Goal: Find contact information

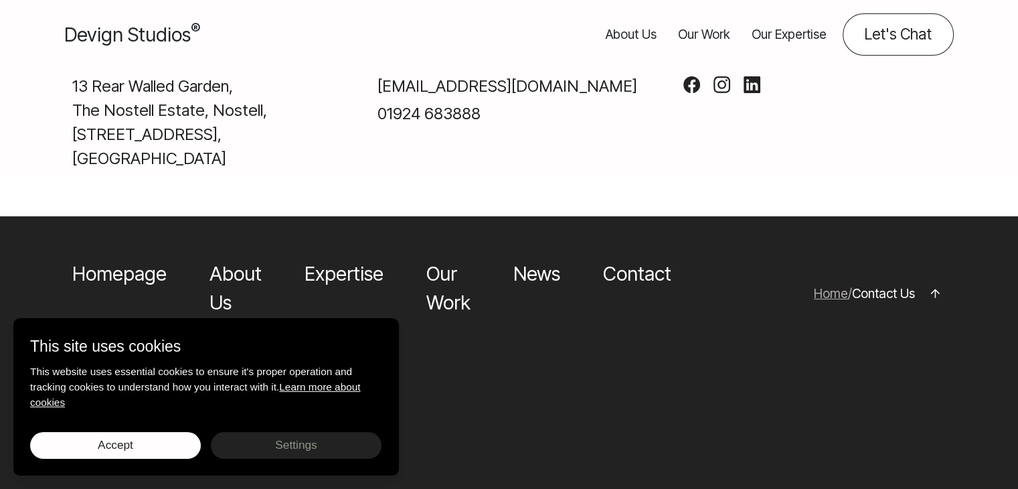
scroll to position [929, 0]
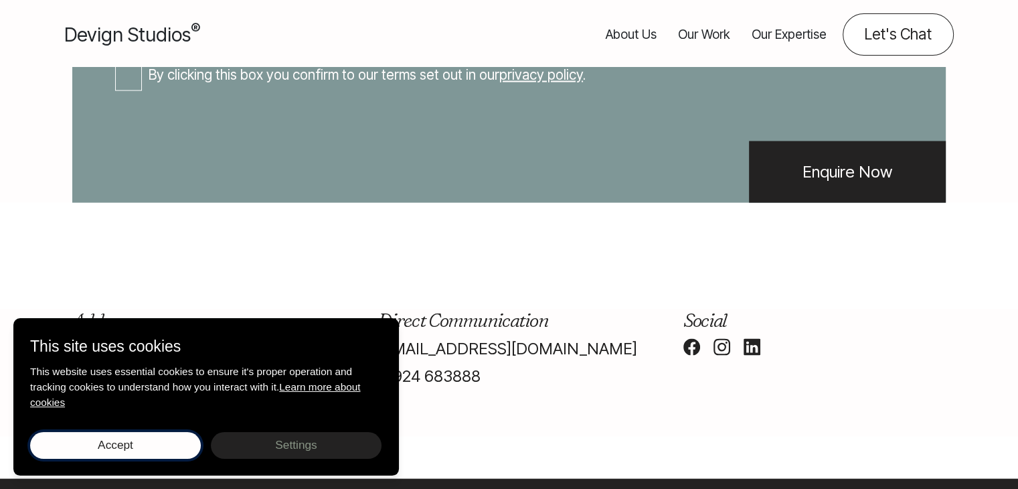
click at [152, 443] on button "Accept Save choices" at bounding box center [115, 445] width 171 height 27
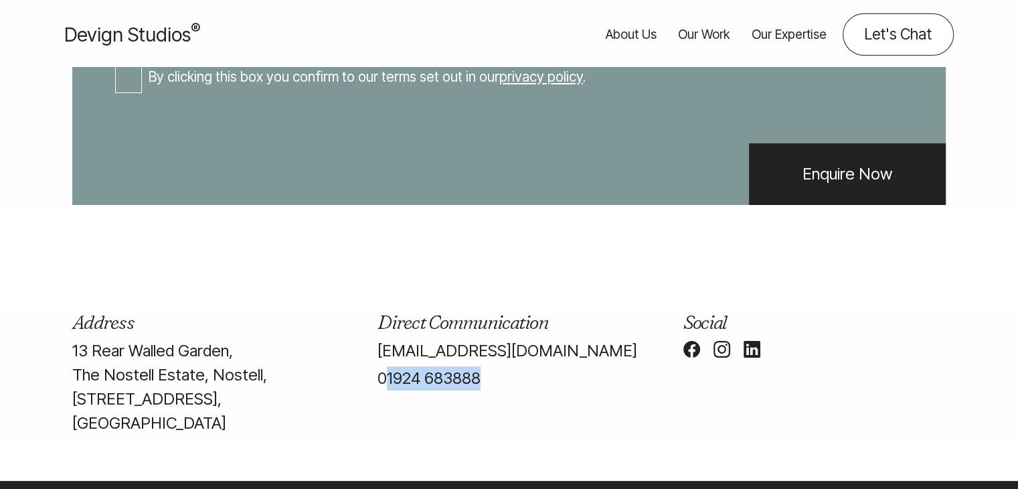
drag, startPoint x: 493, startPoint y: 426, endPoint x: 386, endPoint y: 427, distance: 107.8
click at [386, 390] on p "01924 683888" at bounding box center [509, 378] width 262 height 24
copy link "1924 683888"
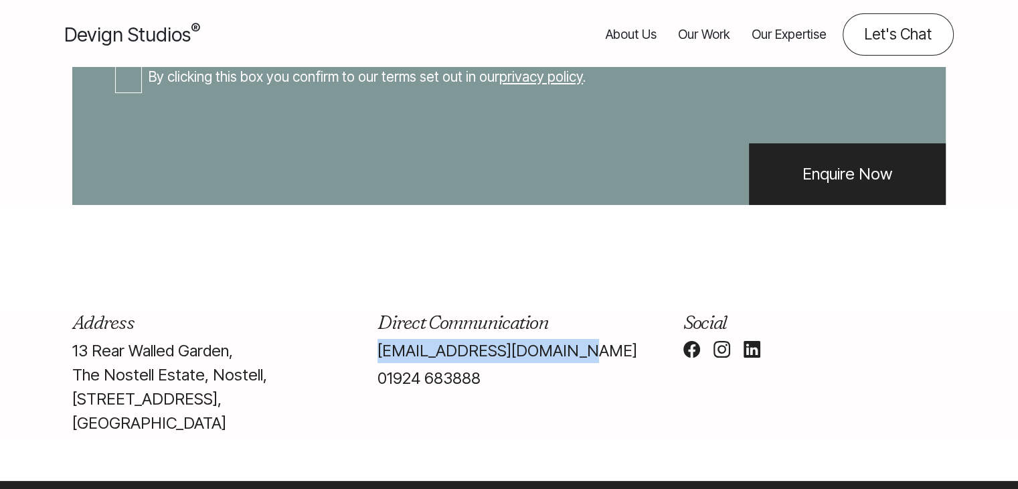
drag, startPoint x: 370, startPoint y: 400, endPoint x: 595, endPoint y: 398, distance: 225.6
click at [595, 398] on div "Direct Communication info@devignstudios.co.uk 01924 683888" at bounding box center [508, 374] width 305 height 127
copy link "info@devignstudios.co.uk"
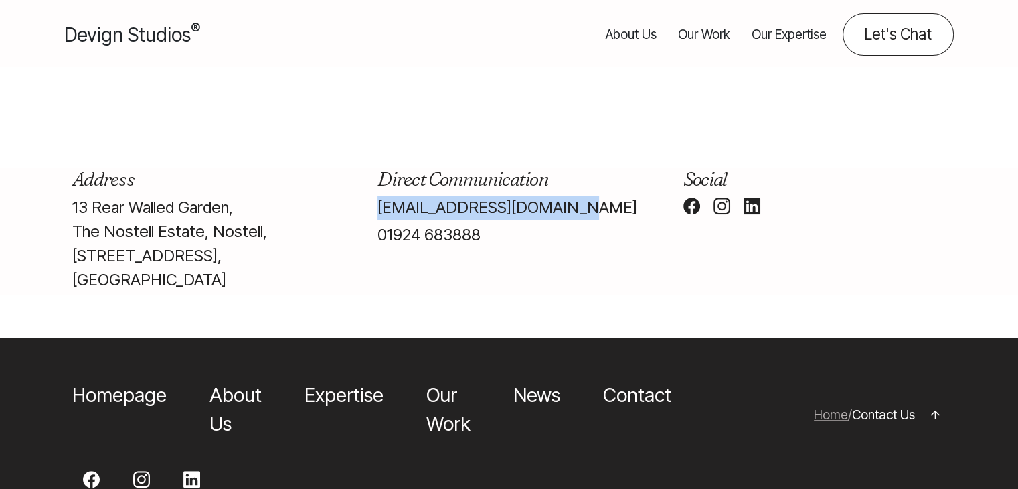
scroll to position [1363, 0]
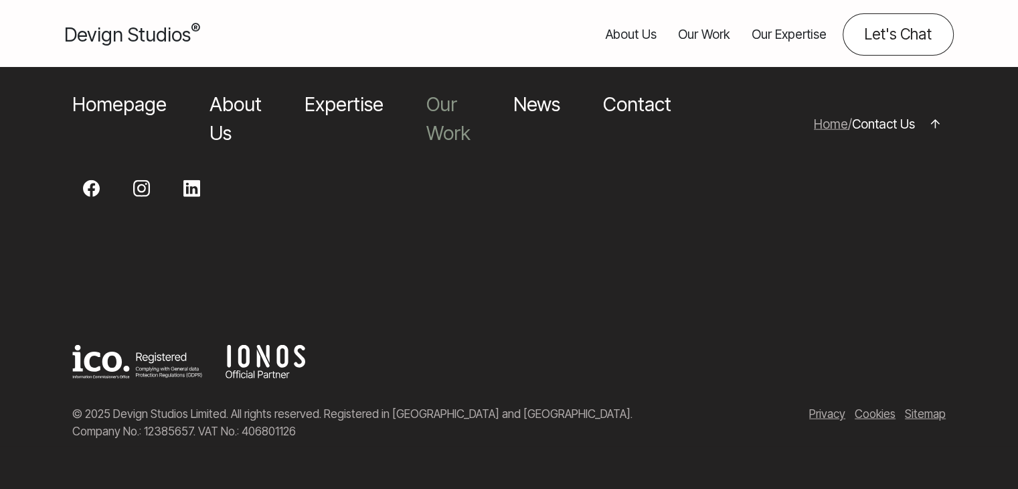
click at [434, 144] on link "Our Work" at bounding box center [448, 118] width 44 height 52
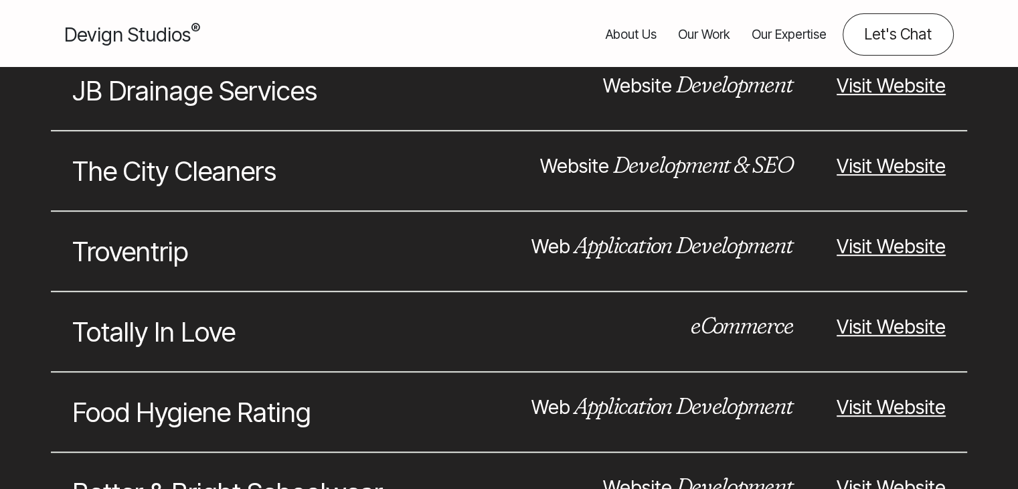
scroll to position [3443, 0]
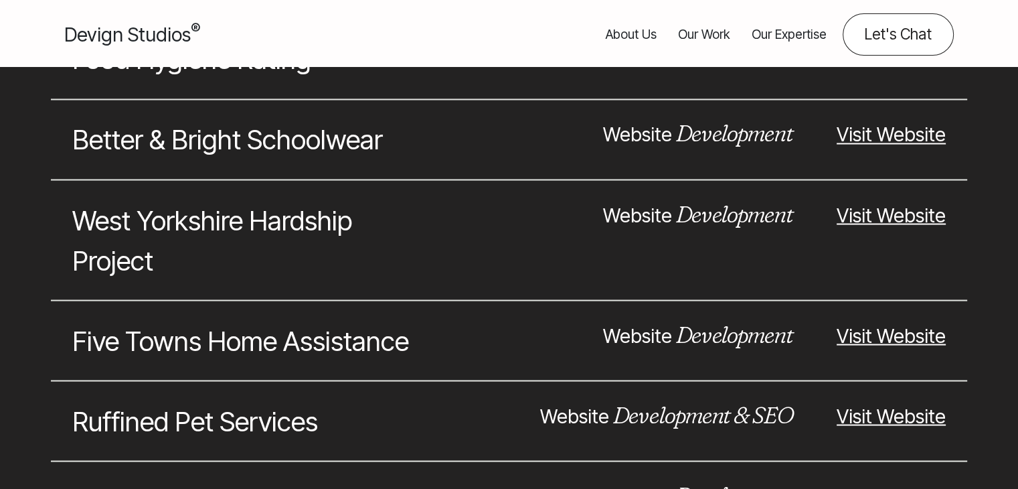
click at [645, 36] on link "About Us" at bounding box center [631, 34] width 51 height 42
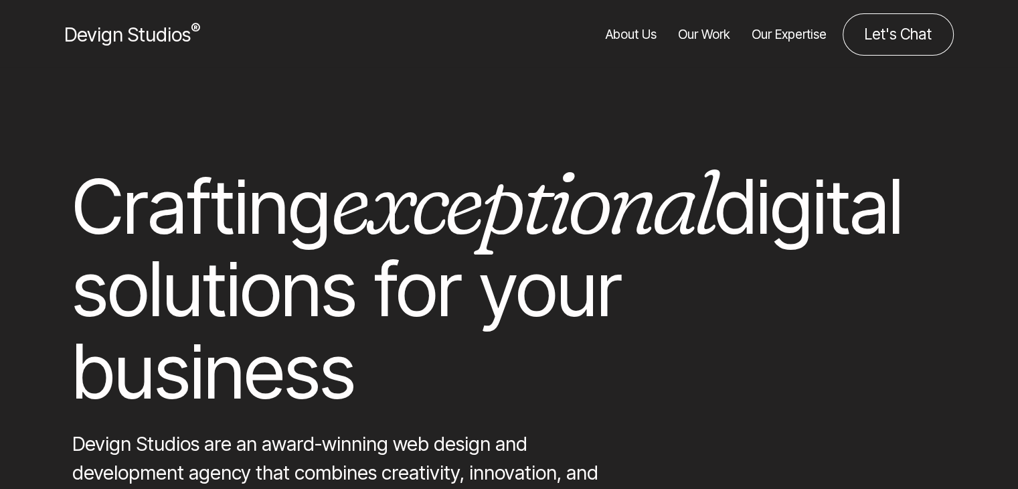
scroll to position [377, 0]
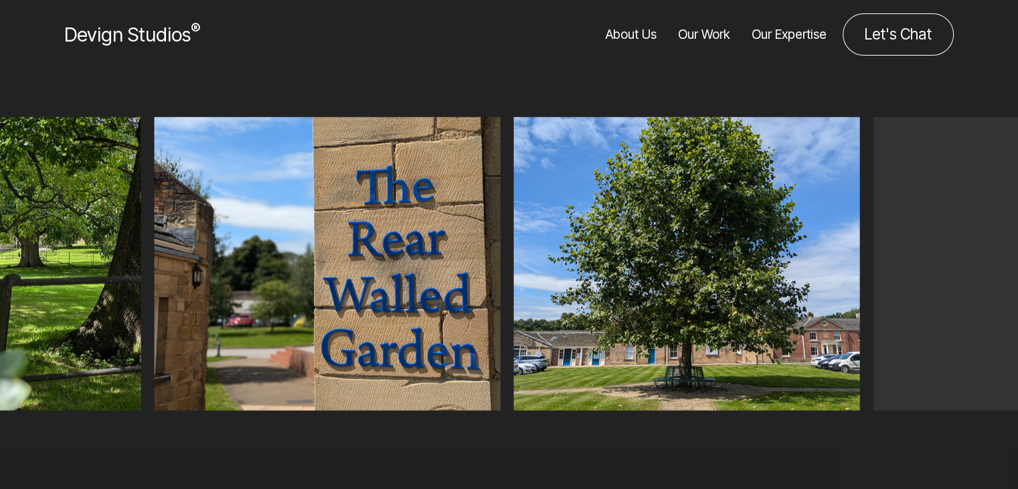
drag, startPoint x: 1026, startPoint y: 22, endPoint x: 1027, endPoint y: 142, distance: 119.8
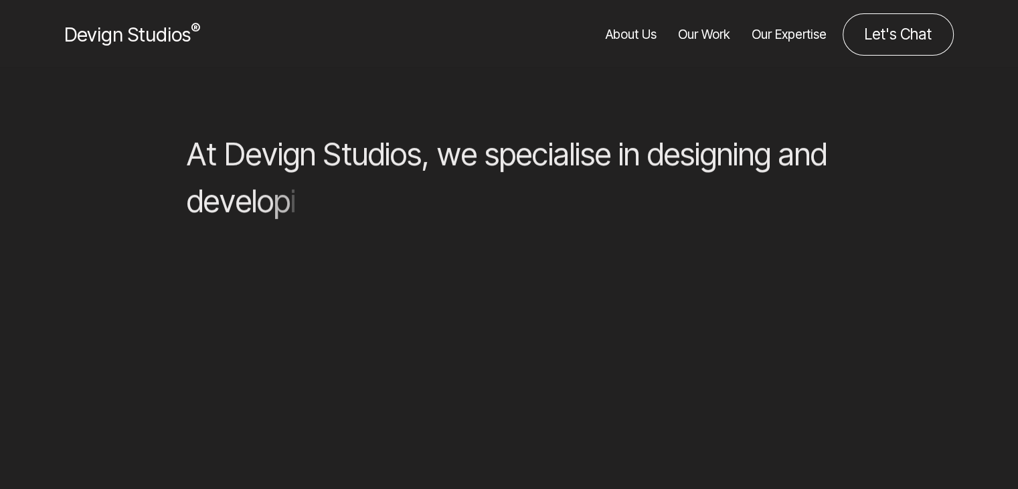
scroll to position [3027, 0]
